Goal: Book appointment/travel/reservation

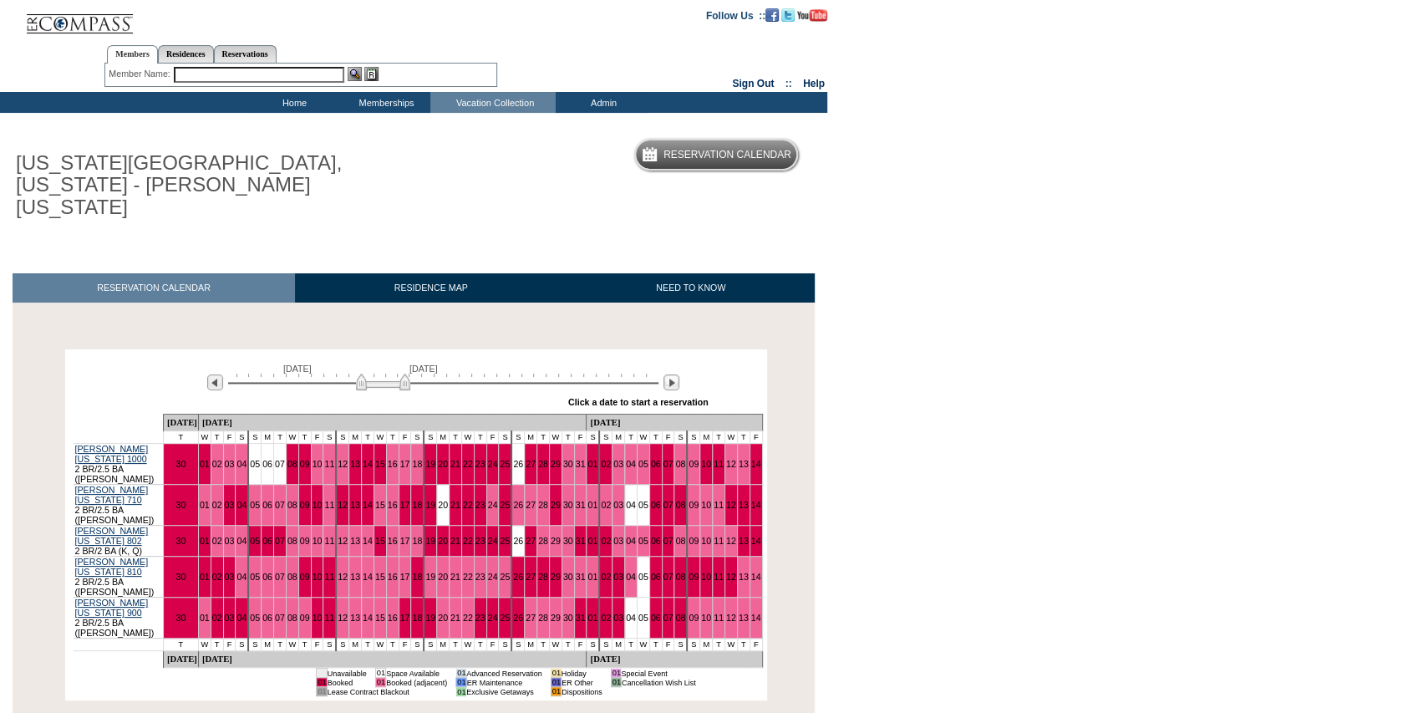
click at [389, 374] on img at bounding box center [383, 382] width 54 height 17
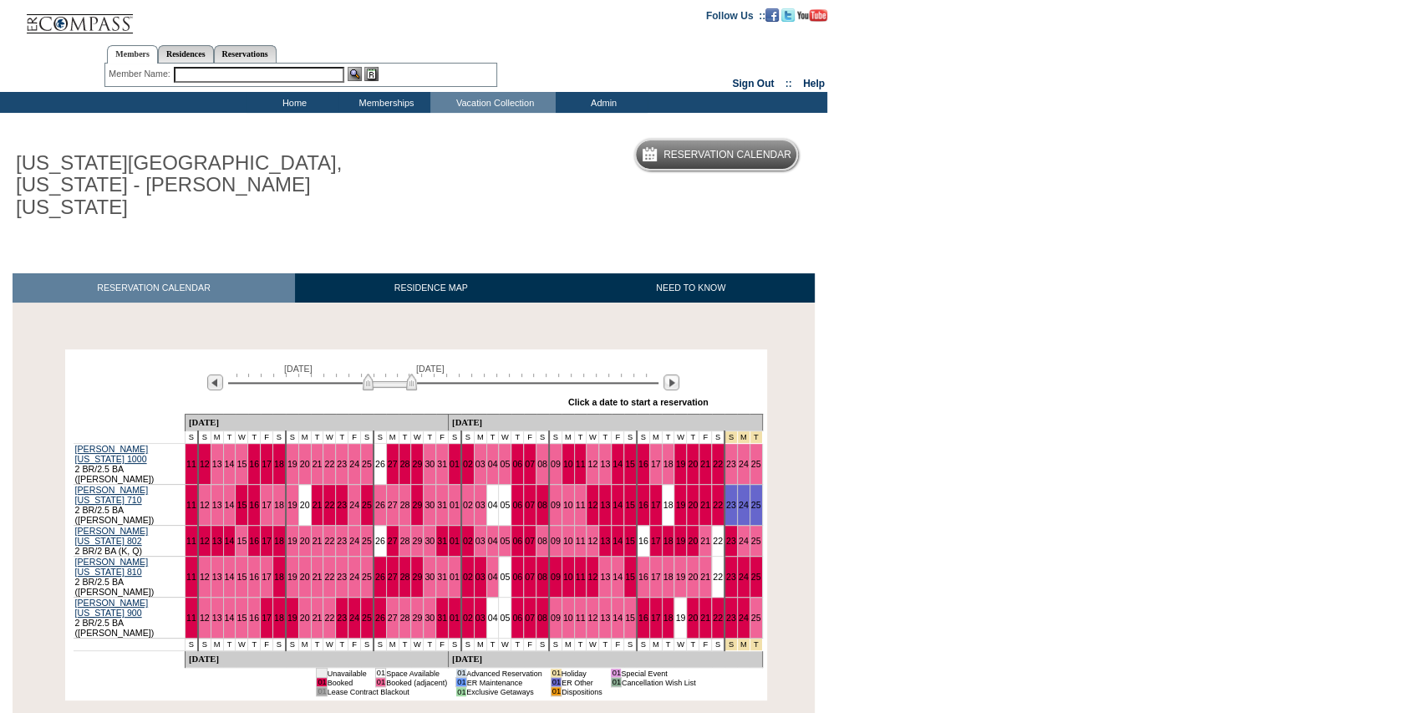
click at [393, 374] on img at bounding box center [390, 382] width 54 height 17
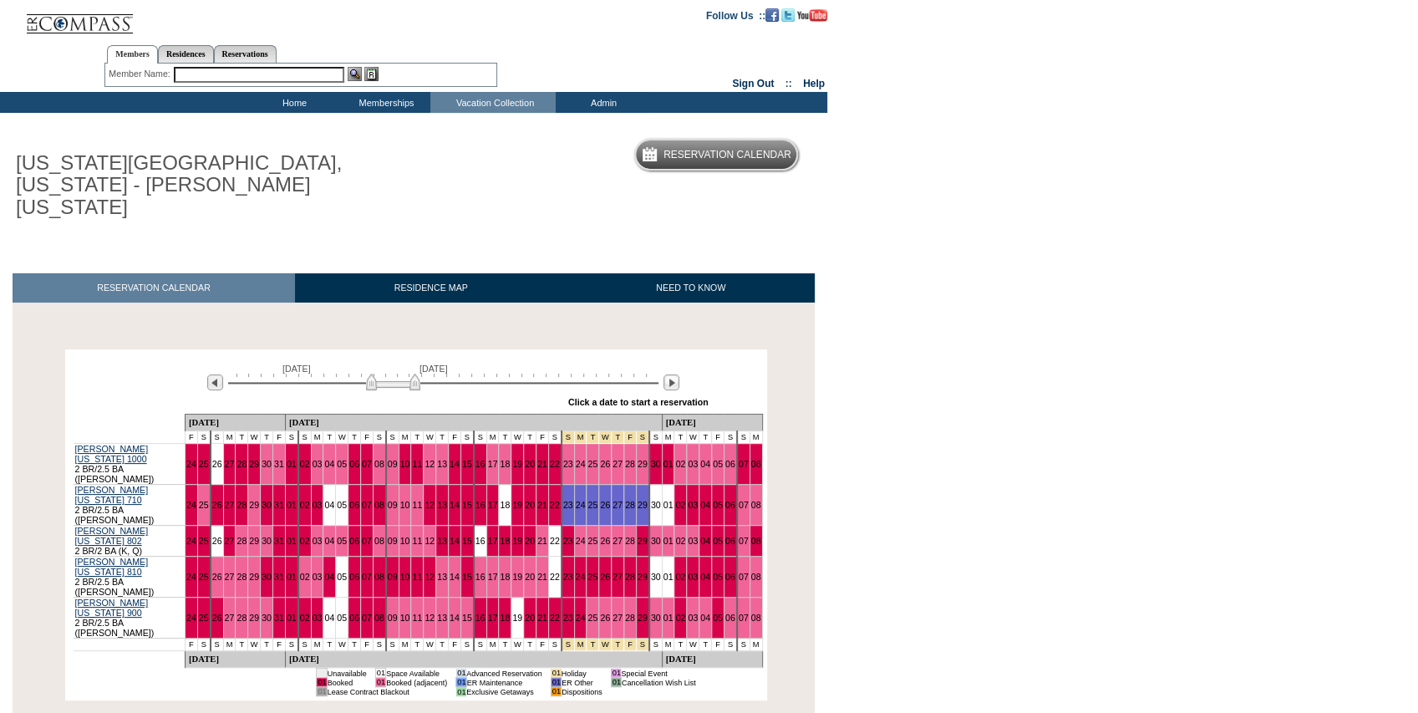
click at [396, 374] on img at bounding box center [393, 382] width 54 height 17
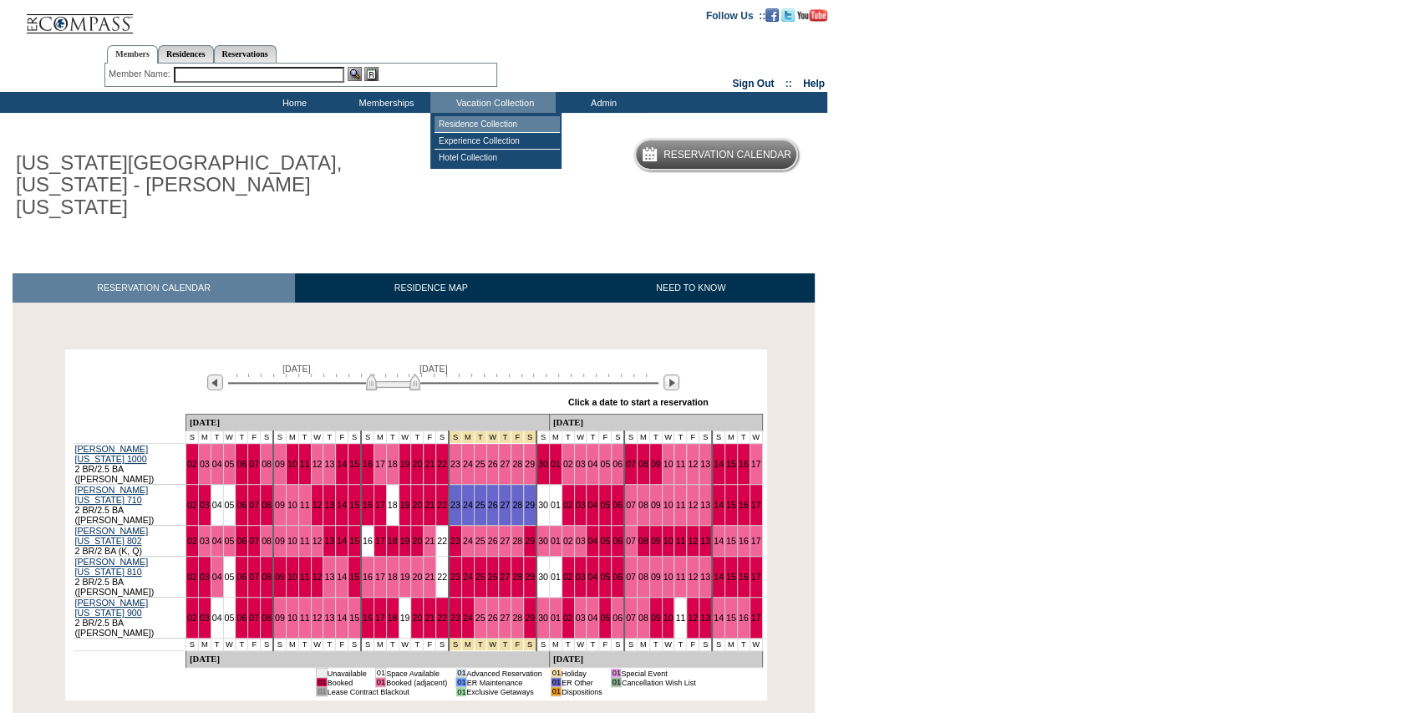
click at [494, 125] on td "Residence Collection" at bounding box center [497, 124] width 125 height 17
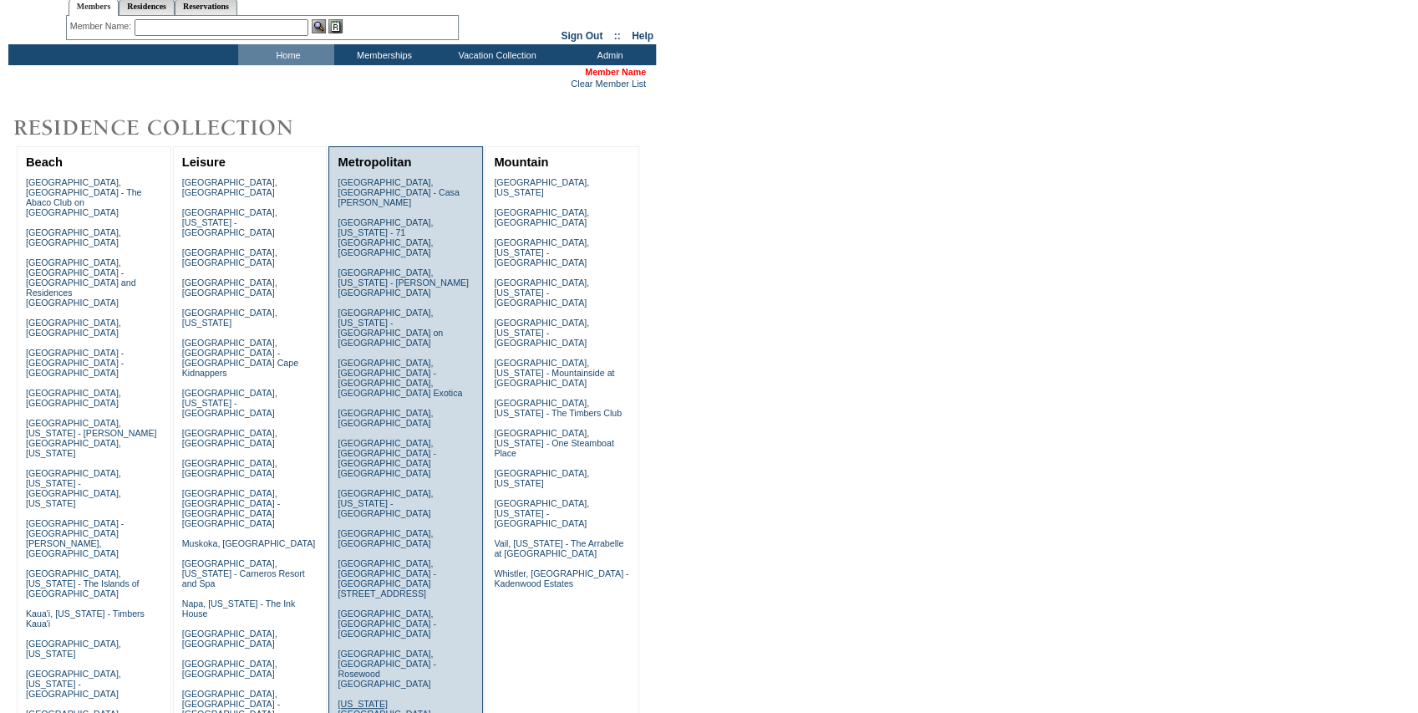
scroll to position [55, 0]
click at [367, 700] on link "[US_STATE][GEOGRAPHIC_DATA], [US_STATE][GEOGRAPHIC_DATA]" at bounding box center [385, 720] width 95 height 40
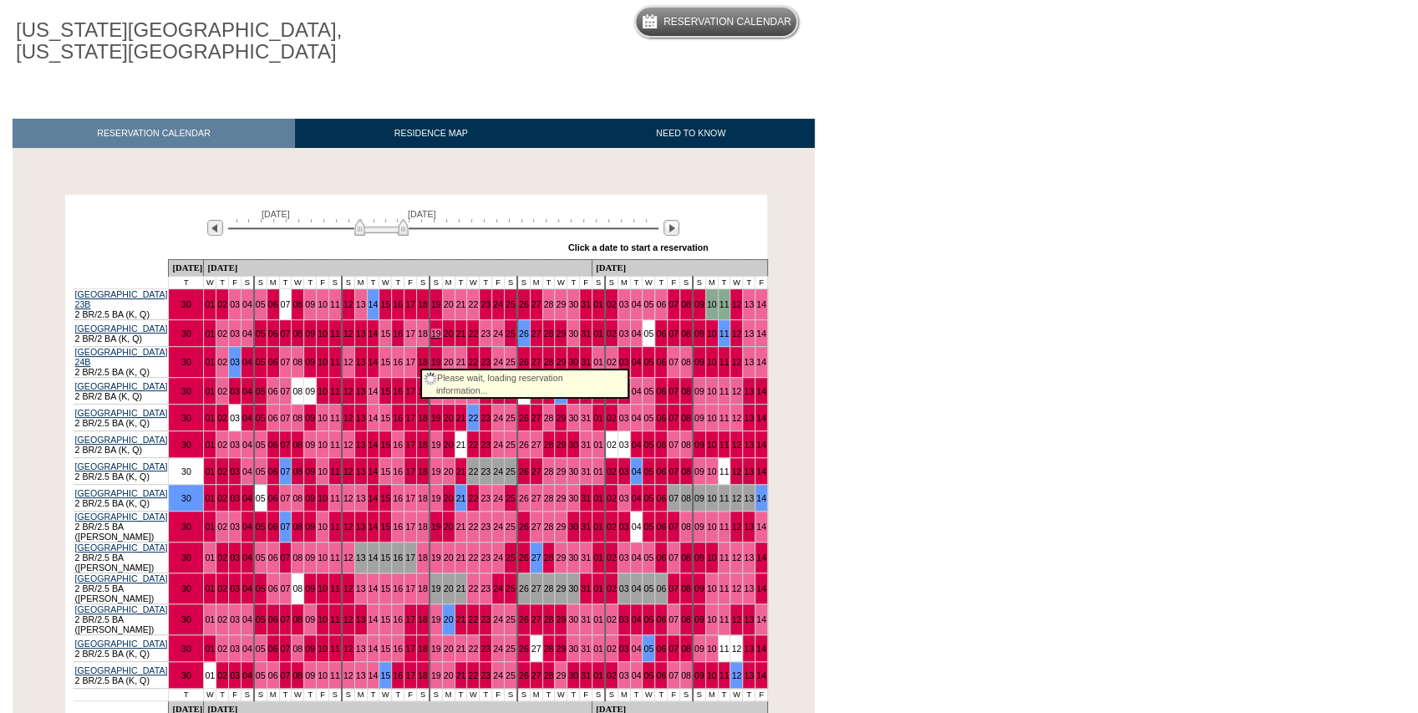
scroll to position [167, 0]
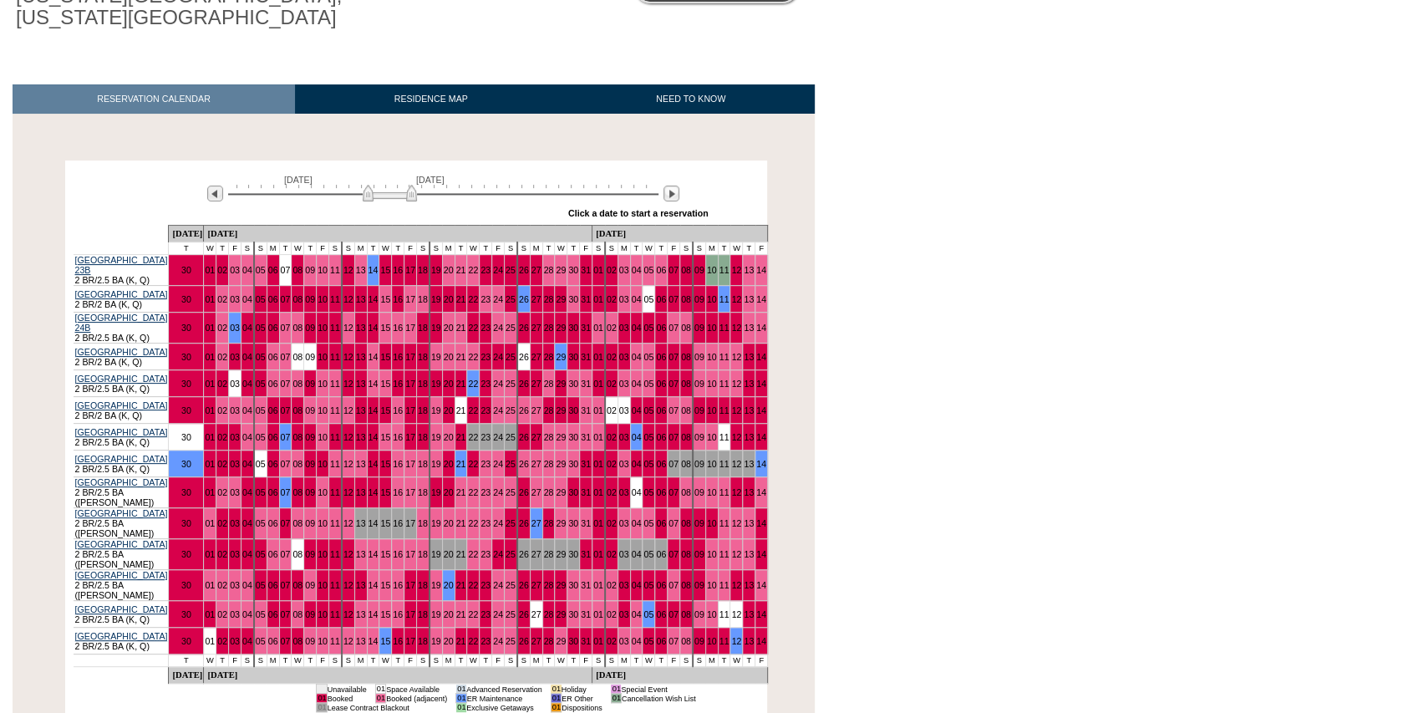
drag, startPoint x: 377, startPoint y: 190, endPoint x: 385, endPoint y: 192, distance: 8.7
click at [385, 192] on img at bounding box center [390, 193] width 54 height 17
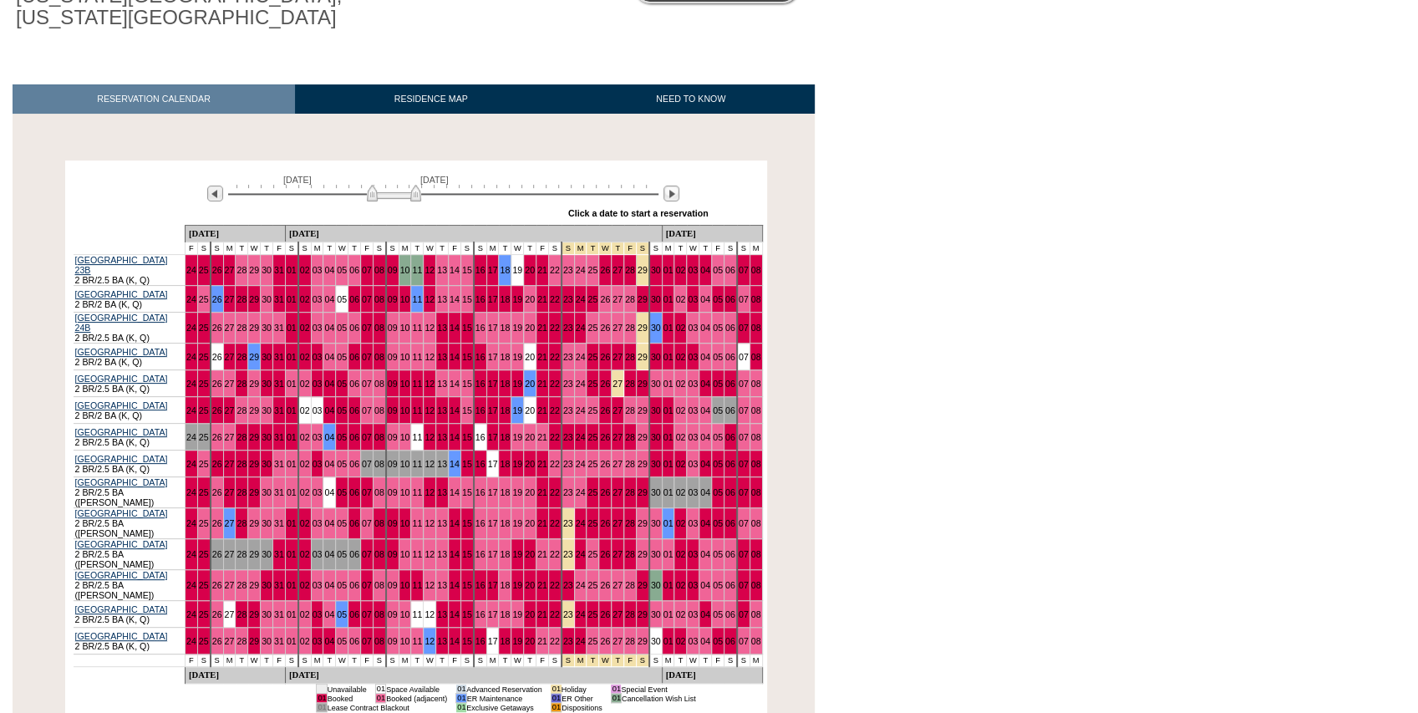
click at [389, 194] on img at bounding box center [394, 193] width 54 height 17
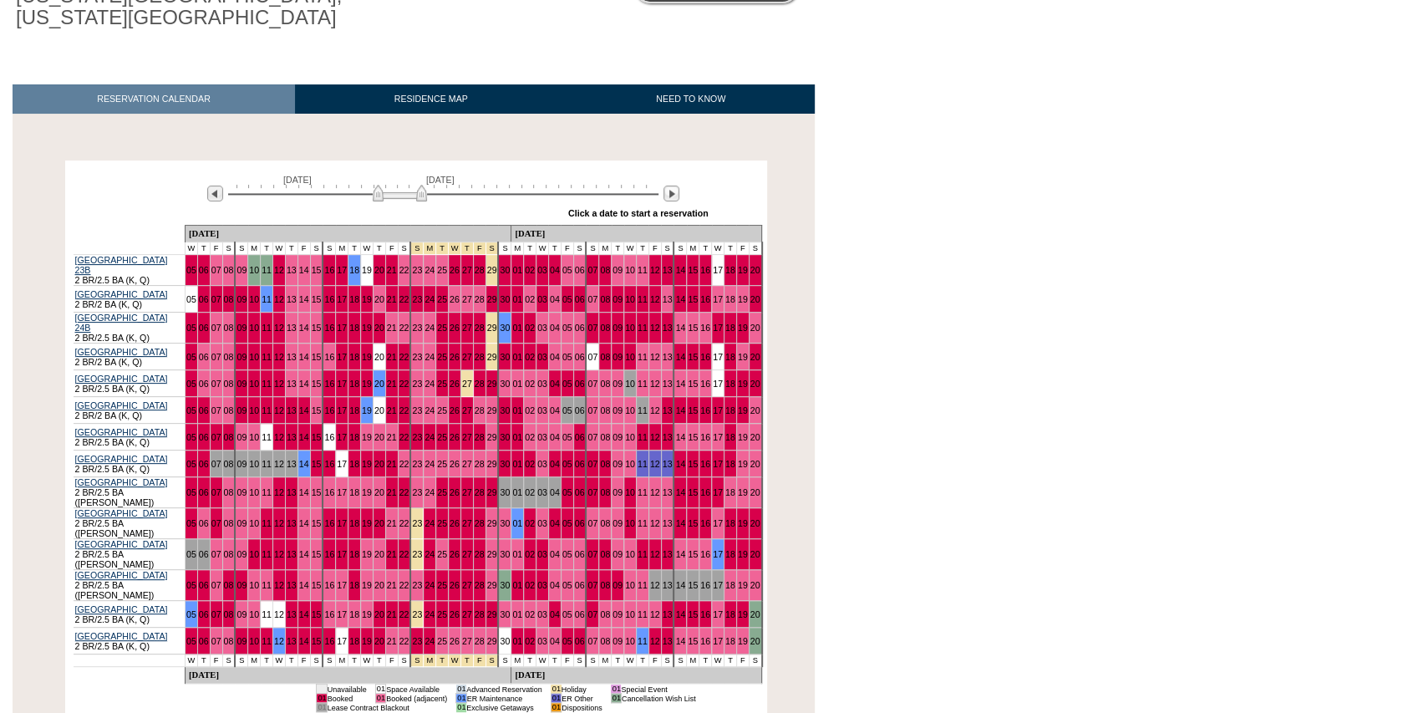
click at [395, 194] on img at bounding box center [400, 193] width 54 height 17
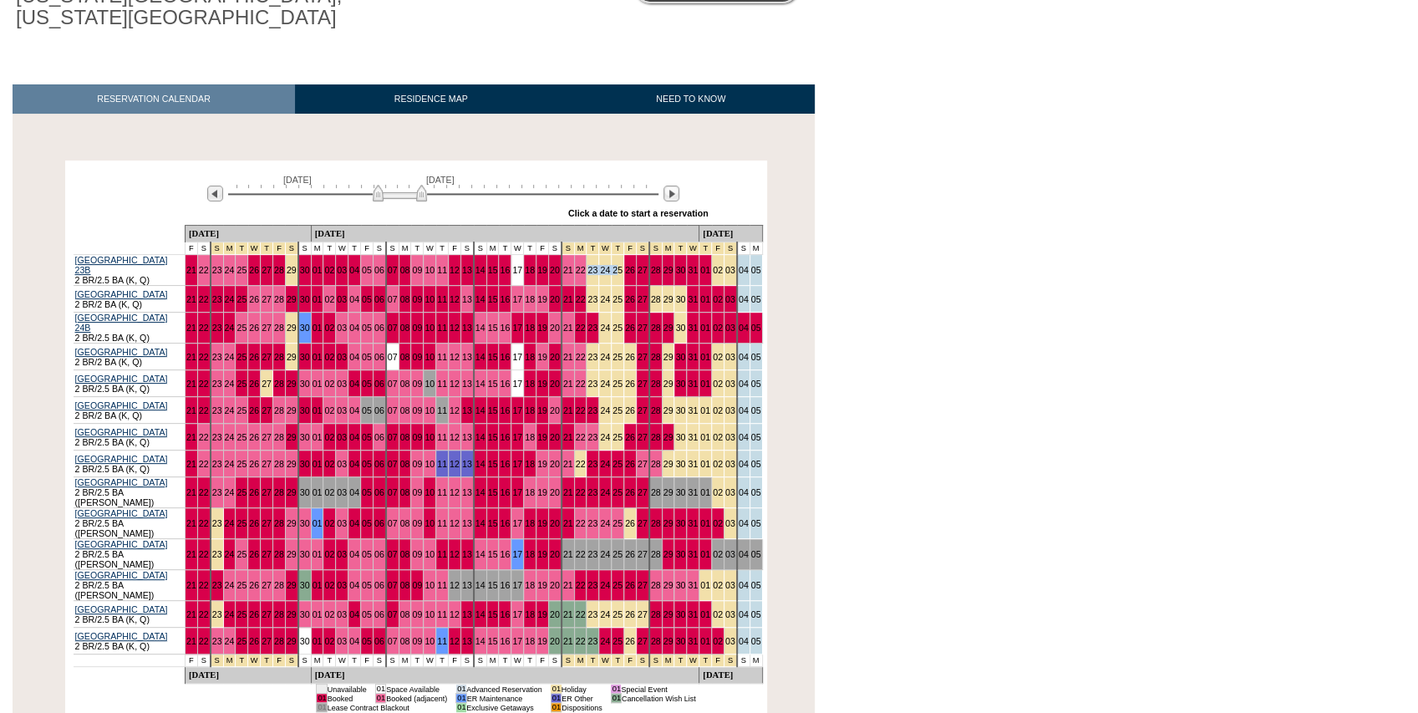
drag, startPoint x: 536, startPoint y: 265, endPoint x: 560, endPoint y: 269, distance: 24.6
click at [560, 269] on tr "Park Avenue Place 23B 2 BR/2.5 BA (K, Q) 21 22 23 24 25 26 27 28 29 30 01 02 03…" at bounding box center [419, 270] width 690 height 31
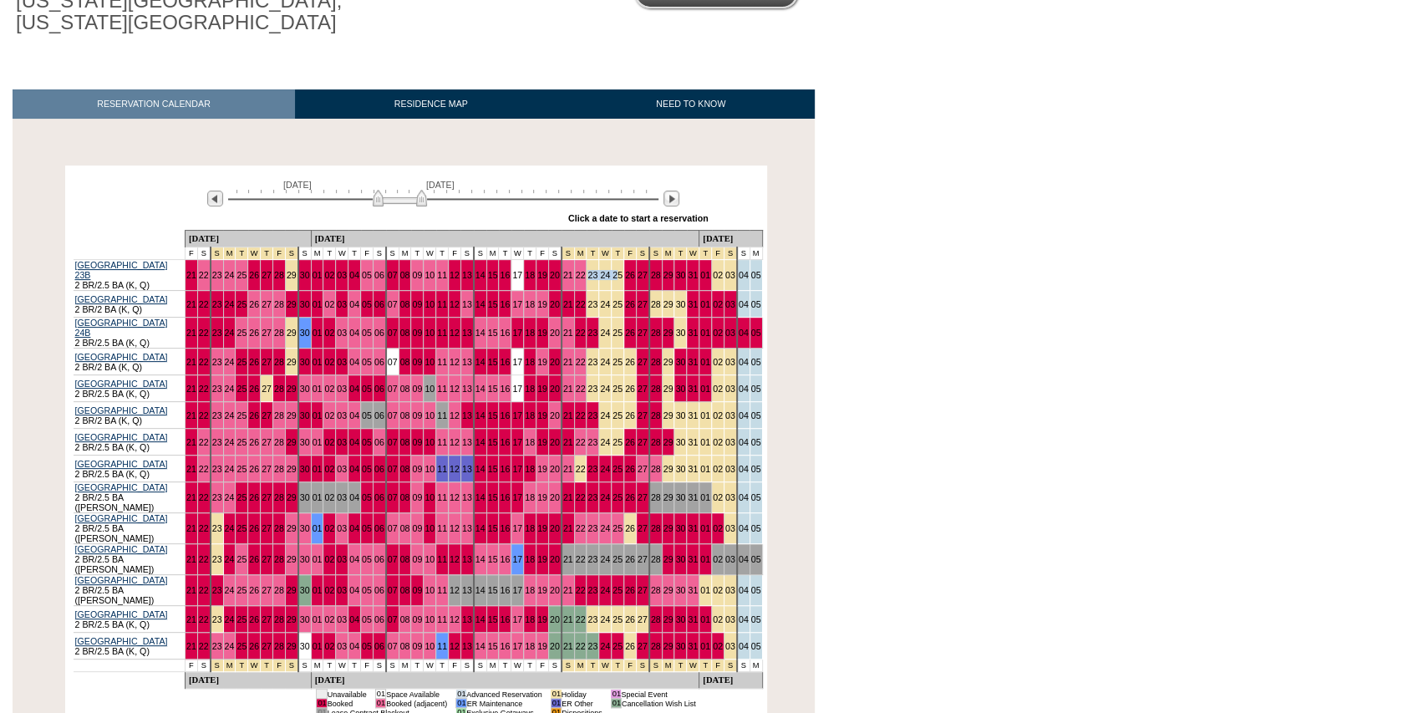
scroll to position [222, 0]
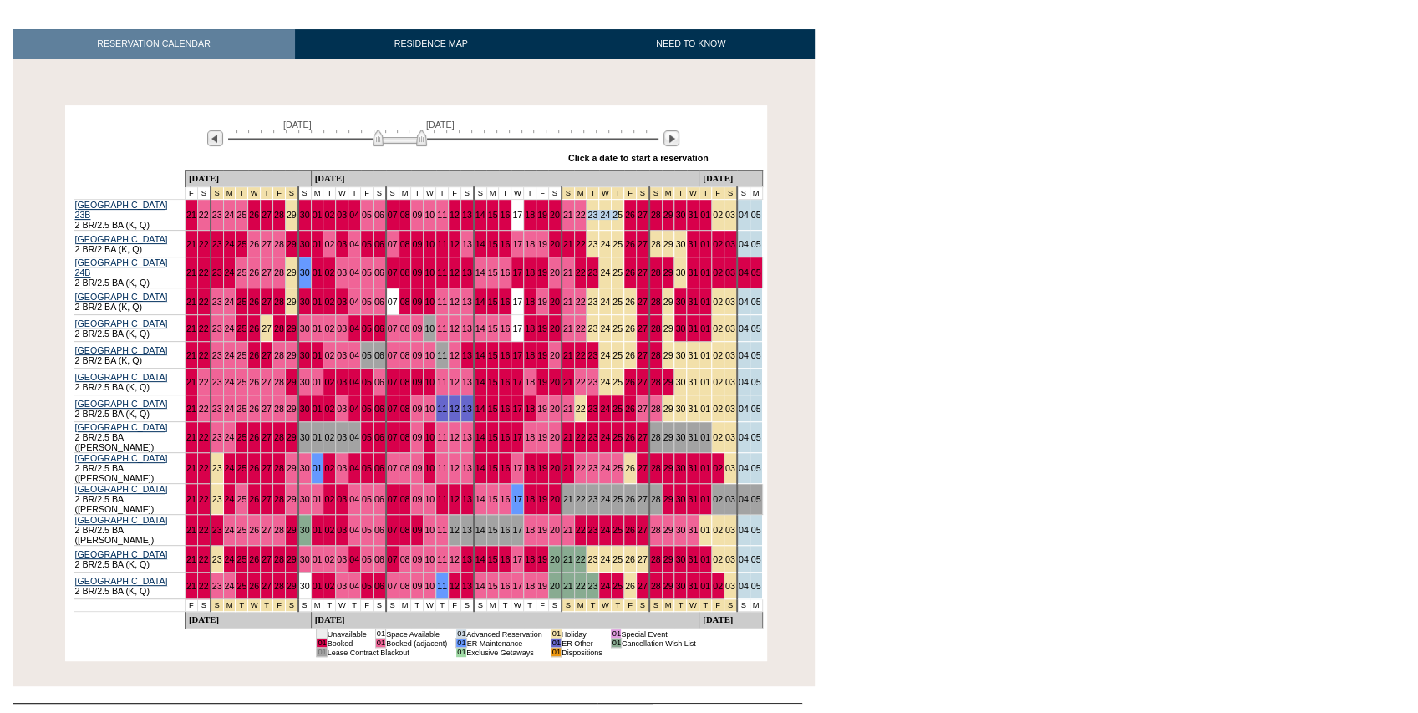
click at [599, 210] on td "24" at bounding box center [605, 215] width 13 height 31
click at [587, 213] on td "23" at bounding box center [593, 215] width 13 height 31
drag, startPoint x: 537, startPoint y: 212, endPoint x: 550, endPoint y: 216, distance: 14.0
click at [587, 213] on td "23" at bounding box center [593, 215] width 13 height 31
click at [599, 216] on td "24" at bounding box center [605, 215] width 13 height 31
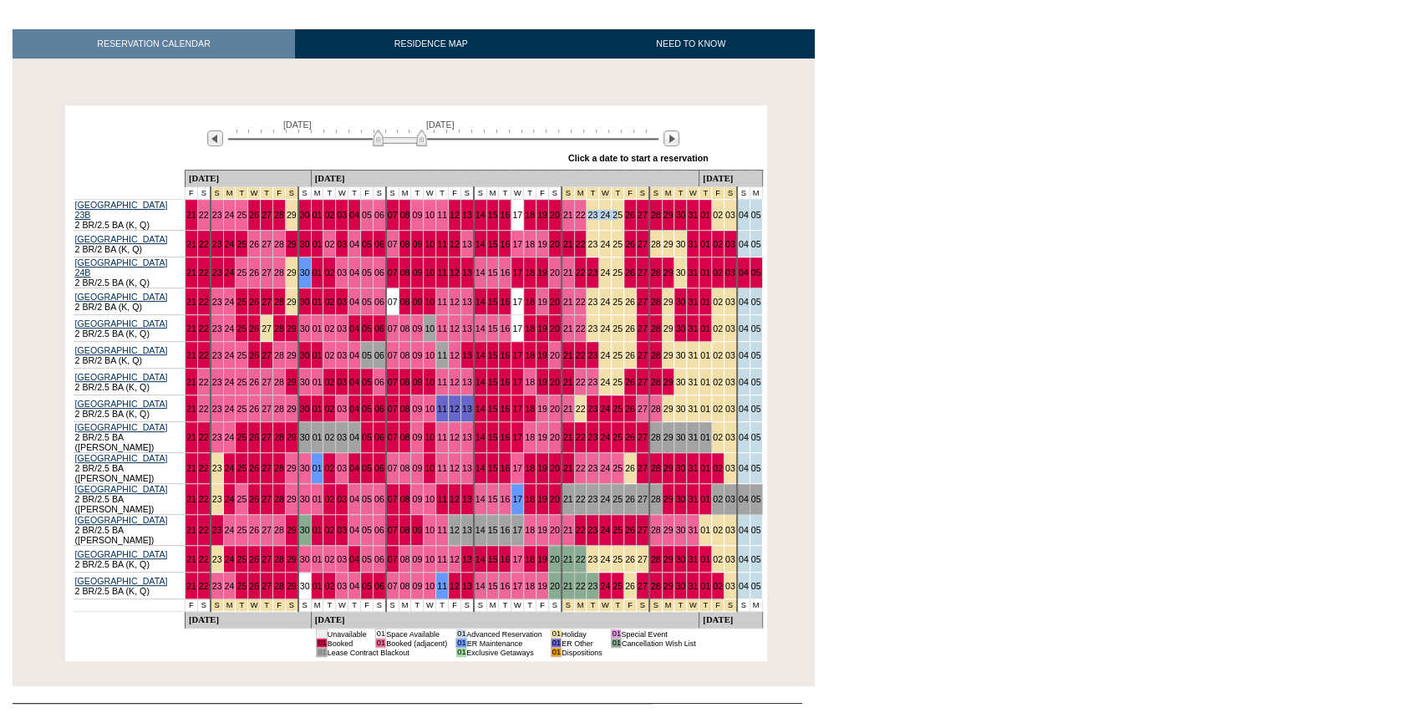
click at [612, 209] on td "25" at bounding box center [618, 215] width 13 height 31
click at [878, 206] on body "Follow Us ::" at bounding box center [709, 134] width 1418 height 713
drag, startPoint x: 537, startPoint y: 212, endPoint x: 554, endPoint y: 217, distance: 17.5
click at [554, 217] on tr "Park Avenue Place 23B 2 BR/2.5 BA (K, Q) 21 22 23 24 25 26 27 28 29 30 01 02 03…" at bounding box center [419, 215] width 690 height 31
click at [814, 162] on div "Processing November 21, 2025 January 5, 2026 » Apply these dates to all the cal…" at bounding box center [415, 383] width 815 height 556
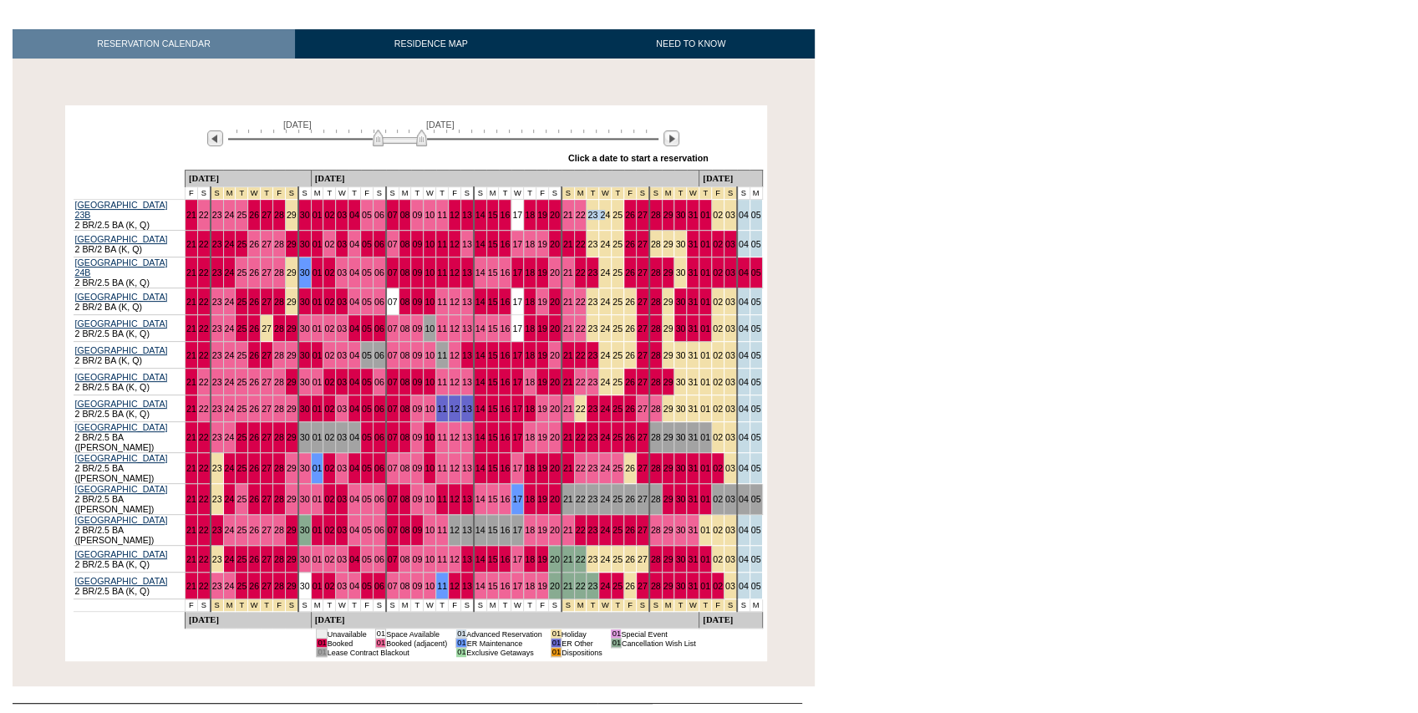
drag, startPoint x: 535, startPoint y: 212, endPoint x: 551, endPoint y: 215, distance: 16.1
click at [551, 215] on tr "Park Avenue Place 23B 2 BR/2.5 BA (K, Q) 21 22 23 24 25 26 27 28 29 30 01 02 03…" at bounding box center [419, 215] width 690 height 31
click at [599, 318] on td "24" at bounding box center [605, 328] width 13 height 27
drag, startPoint x: 537, startPoint y: 319, endPoint x: 556, endPoint y: 324, distance: 19.9
click at [556, 324] on tr "Park Avenue Place 25B 2 BR/2.5 BA (K, Q) 21 22 23 24 25 26 27 28 29 30 01 02 03…" at bounding box center [419, 328] width 690 height 27
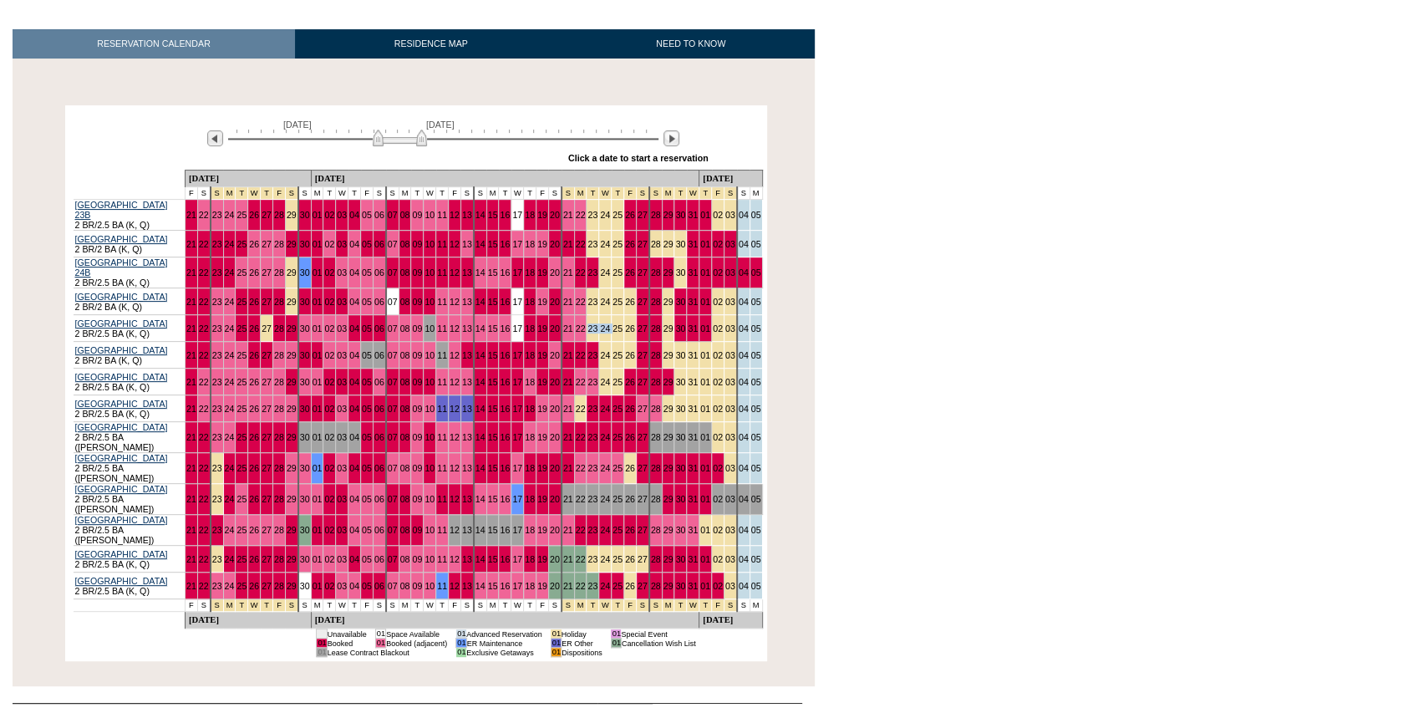
click at [599, 321] on td "24" at bounding box center [605, 328] width 13 height 27
click at [599, 319] on td "24" at bounding box center [605, 328] width 13 height 27
click at [636, 303] on td "27" at bounding box center [642, 301] width 13 height 27
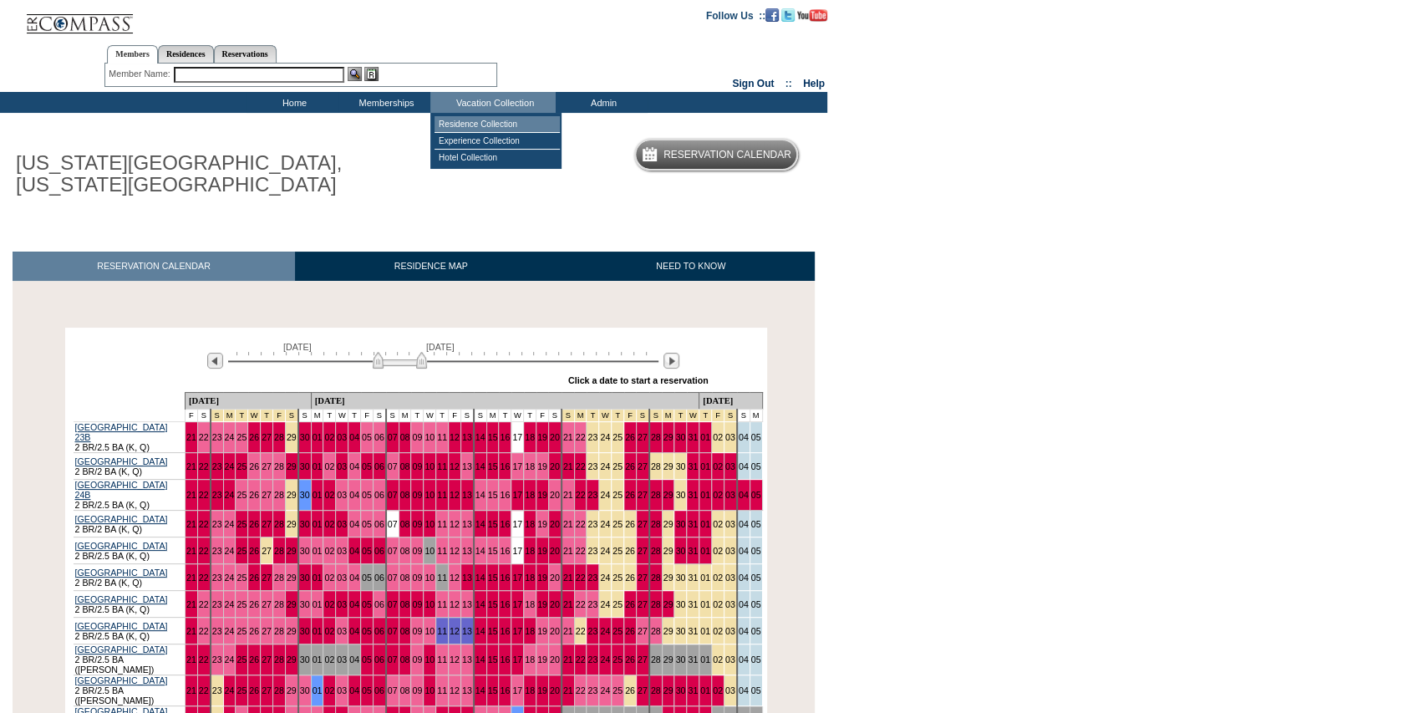
click at [488, 122] on td "Residence Collection" at bounding box center [497, 124] width 125 height 17
